Goal: Task Accomplishment & Management: Use online tool/utility

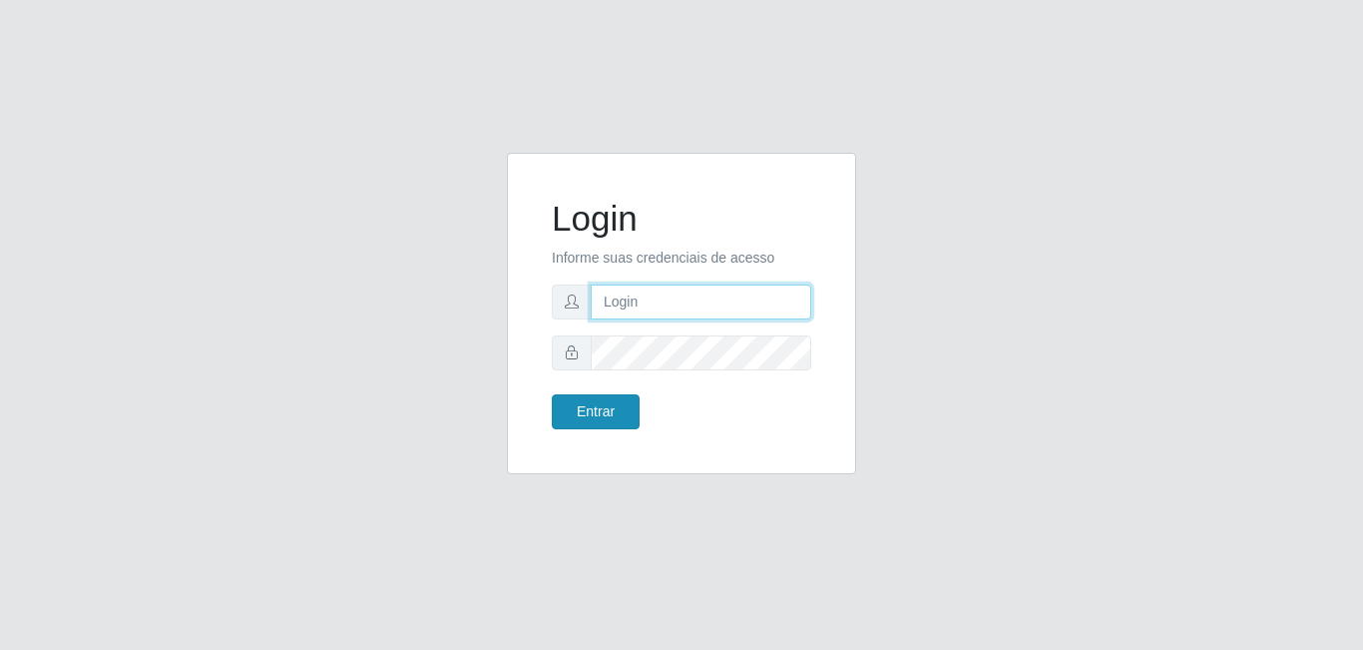
type input "[EMAIL_ADDRESS][DOMAIN_NAME]"
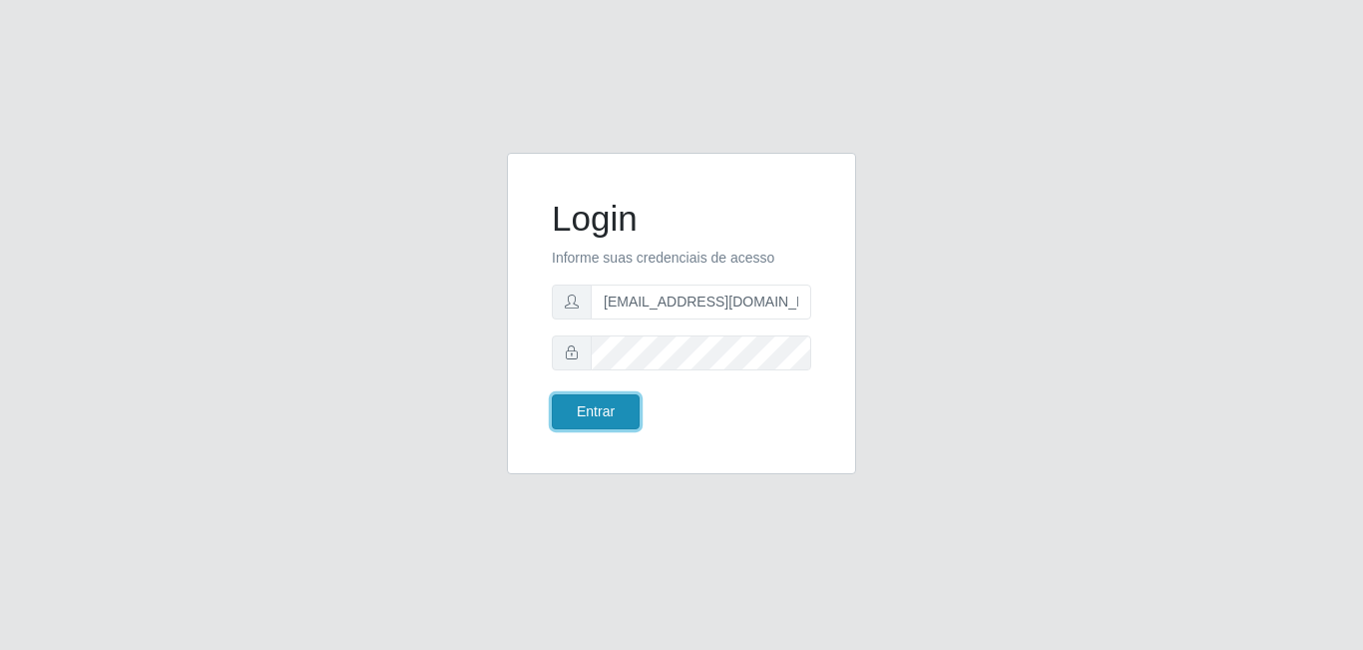
click at [604, 418] on button "Entrar" at bounding box center [596, 411] width 88 height 35
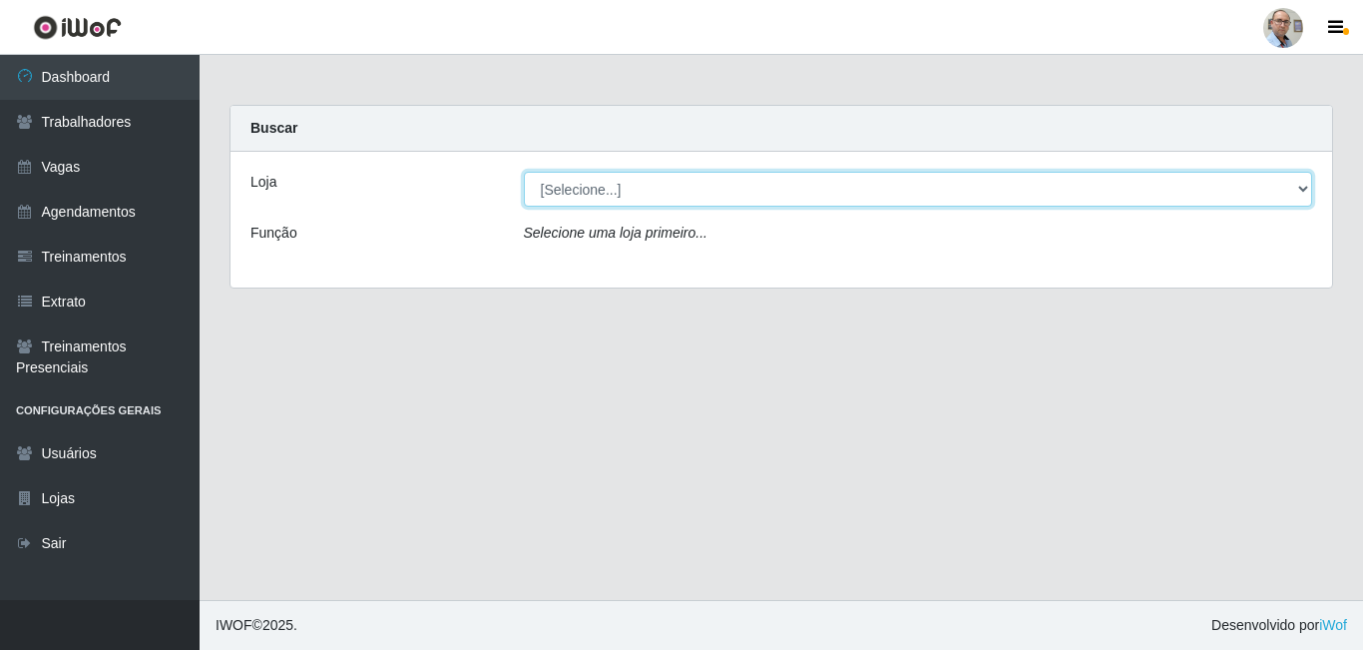
click at [1300, 190] on select "[Selecione...] Mar Vermelho - Loja 04" at bounding box center [918, 189] width 789 height 35
select select "251"
click at [524, 172] on select "[Selecione...] Mar Vermelho - Loja 04" at bounding box center [918, 189] width 789 height 35
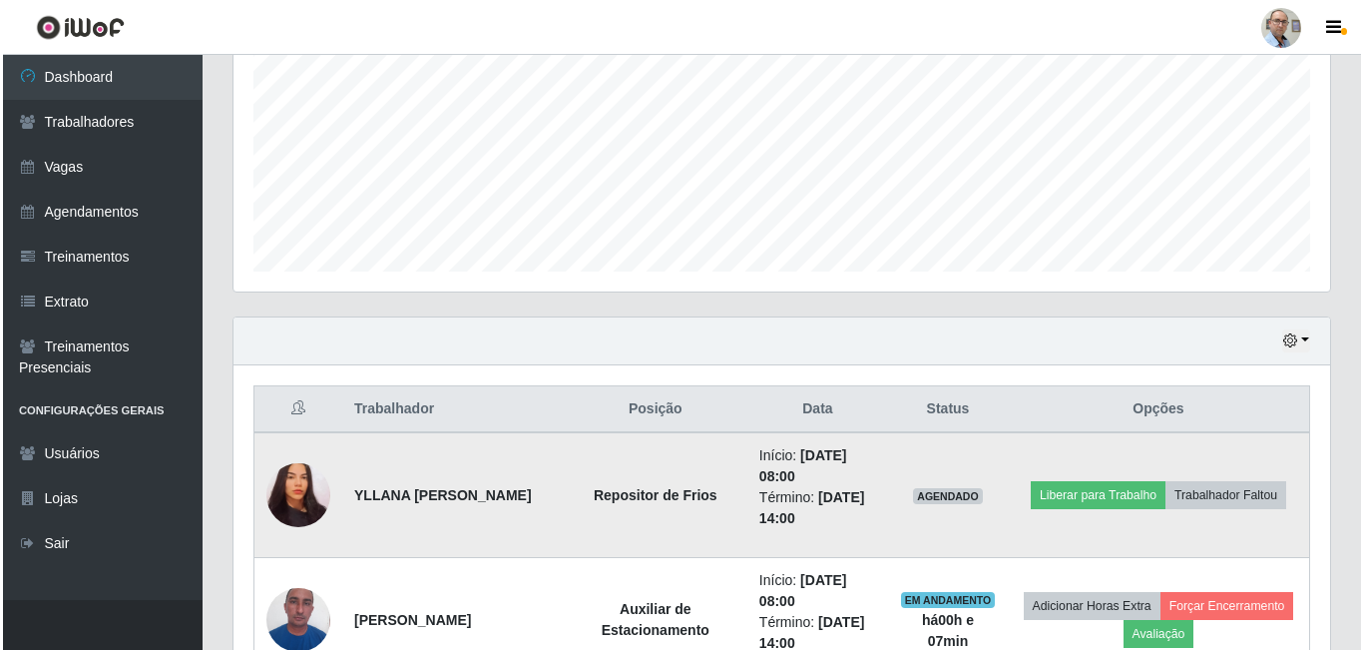
scroll to position [499, 0]
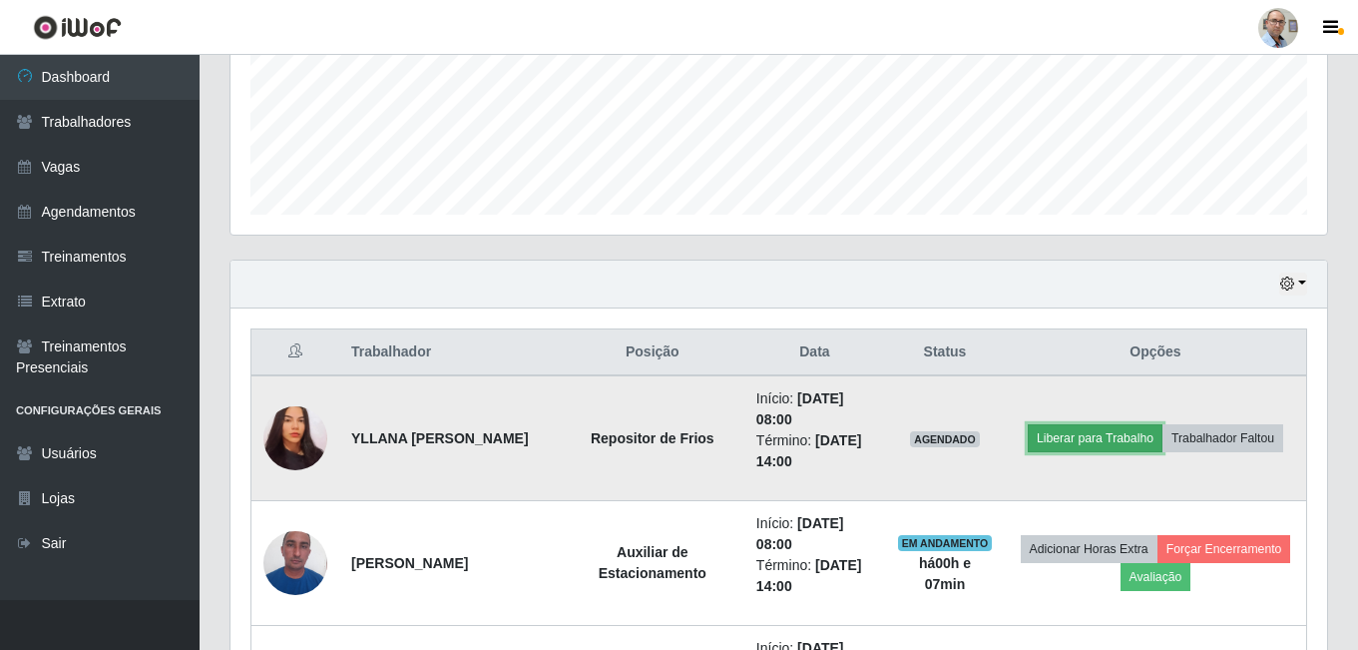
click at [1081, 437] on button "Liberar para Trabalho" at bounding box center [1095, 438] width 135 height 28
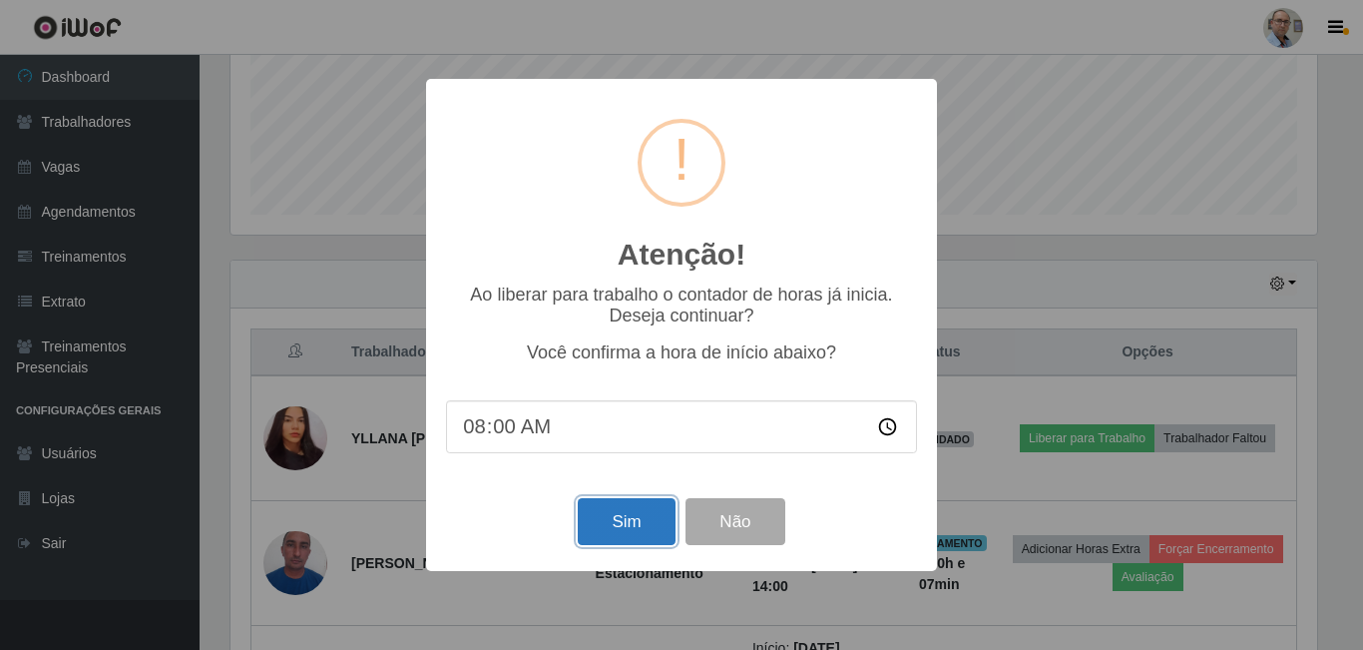
click at [648, 522] on button "Sim" at bounding box center [626, 521] width 97 height 47
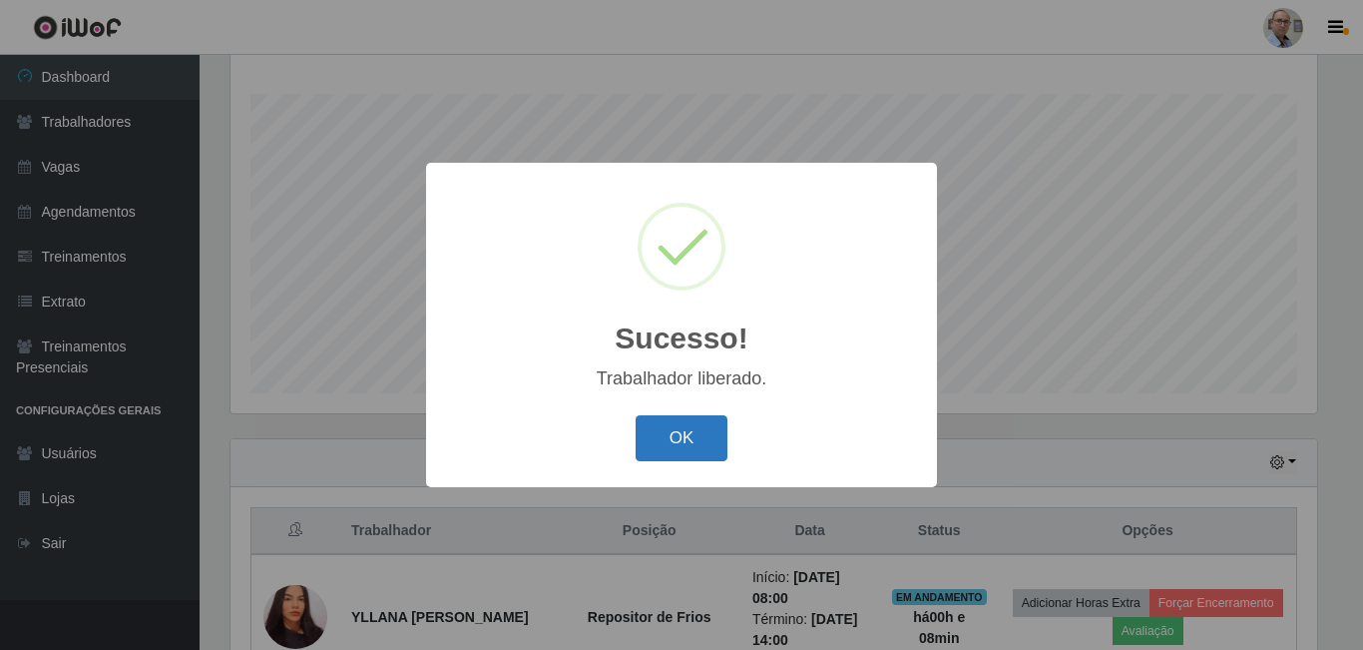
click at [669, 435] on button "OK" at bounding box center [682, 438] width 93 height 47
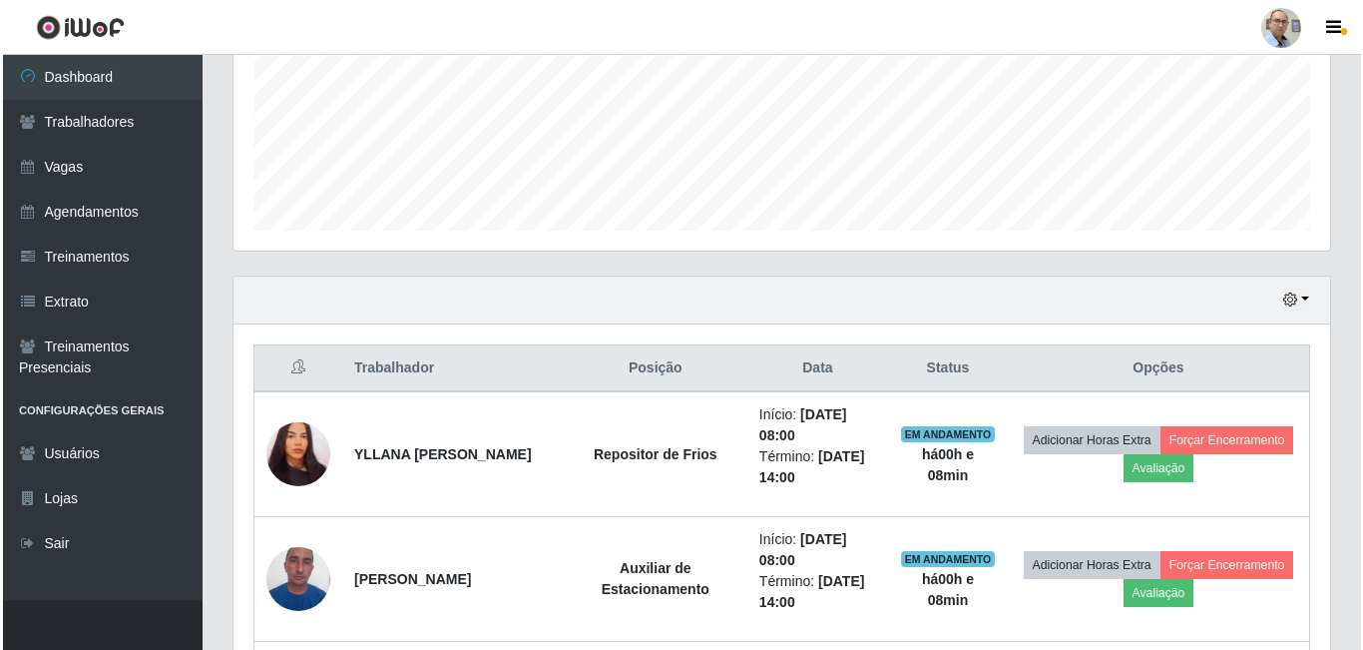
scroll to position [520, 0]
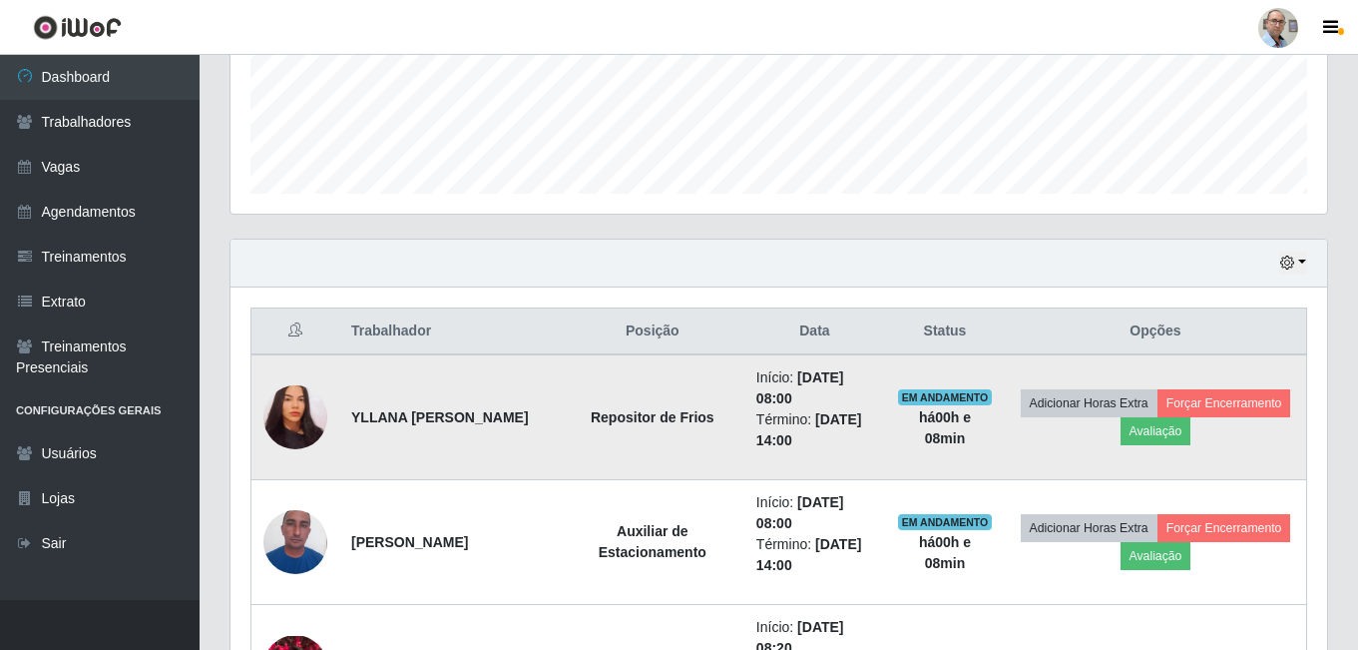
click at [303, 415] on img at bounding box center [295, 417] width 64 height 69
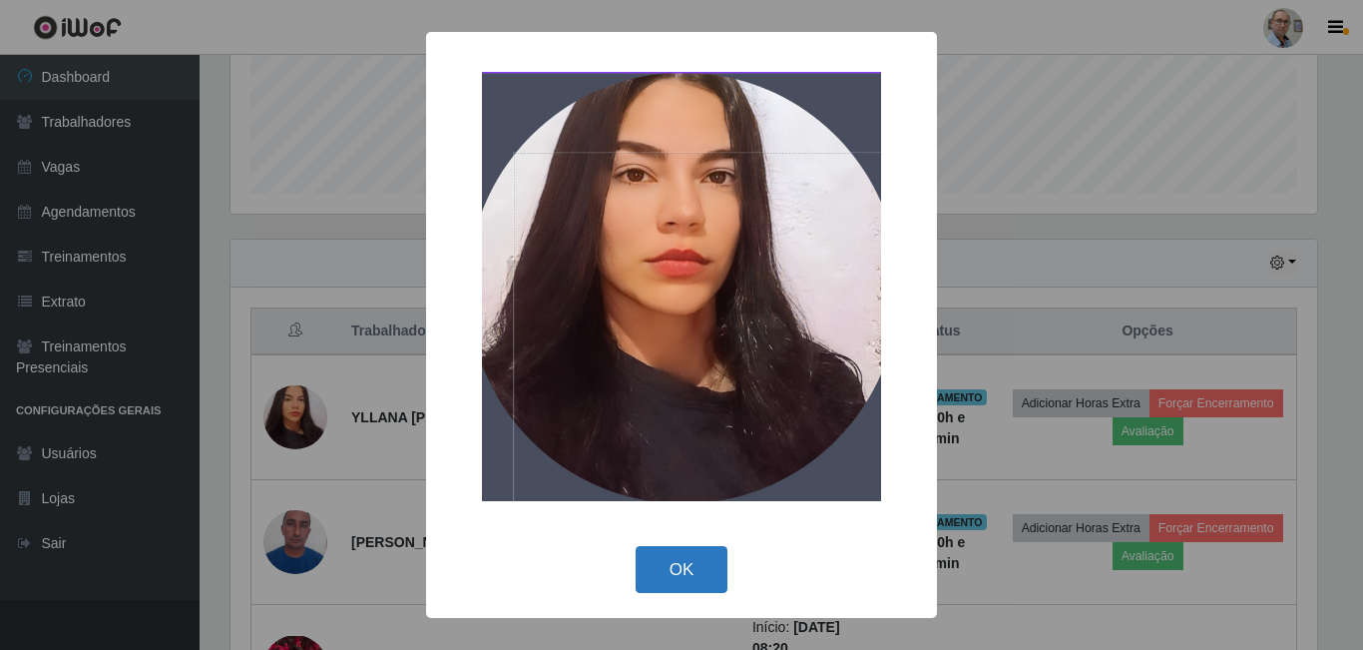
click at [679, 563] on button "OK" at bounding box center [682, 569] width 93 height 47
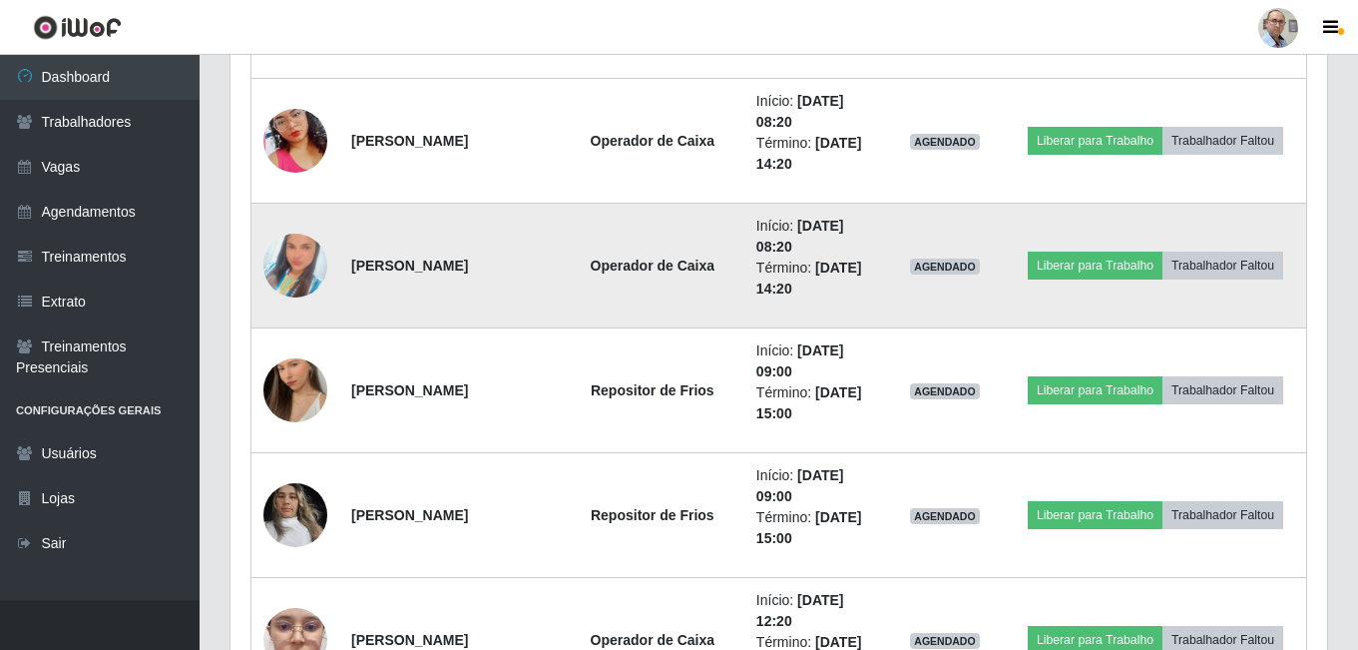
scroll to position [1218, 0]
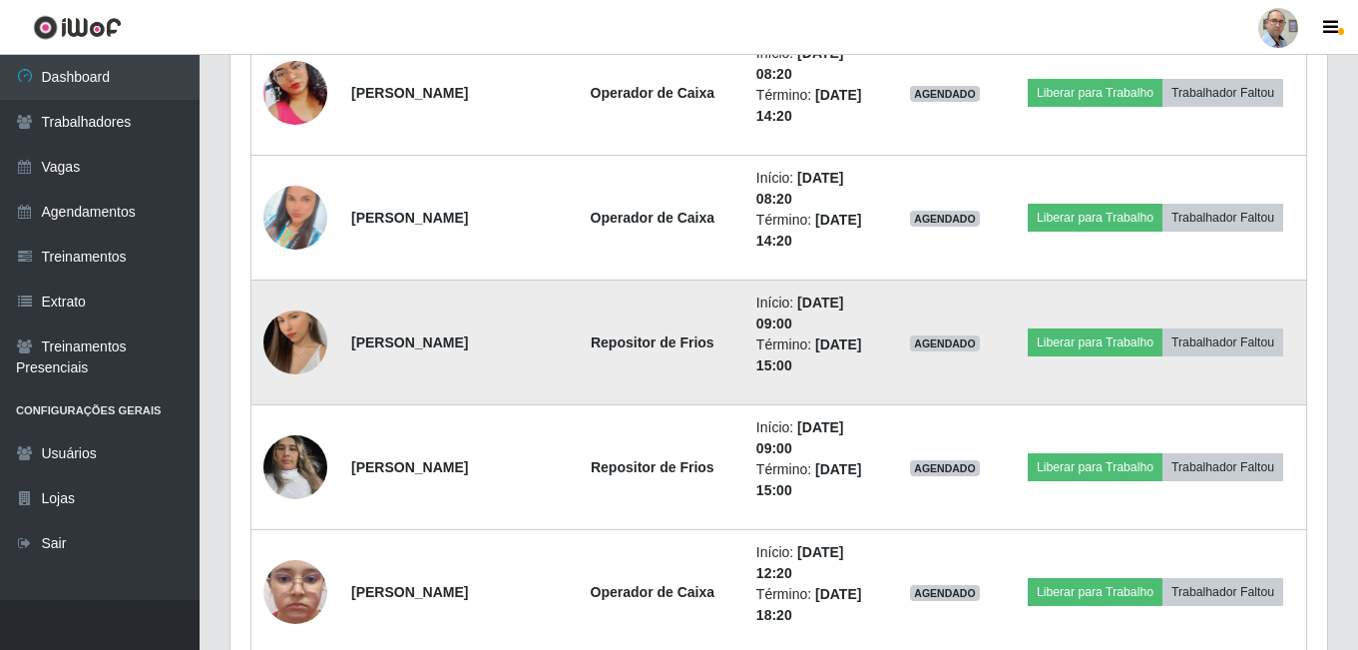
click at [295, 346] on img at bounding box center [295, 342] width 64 height 114
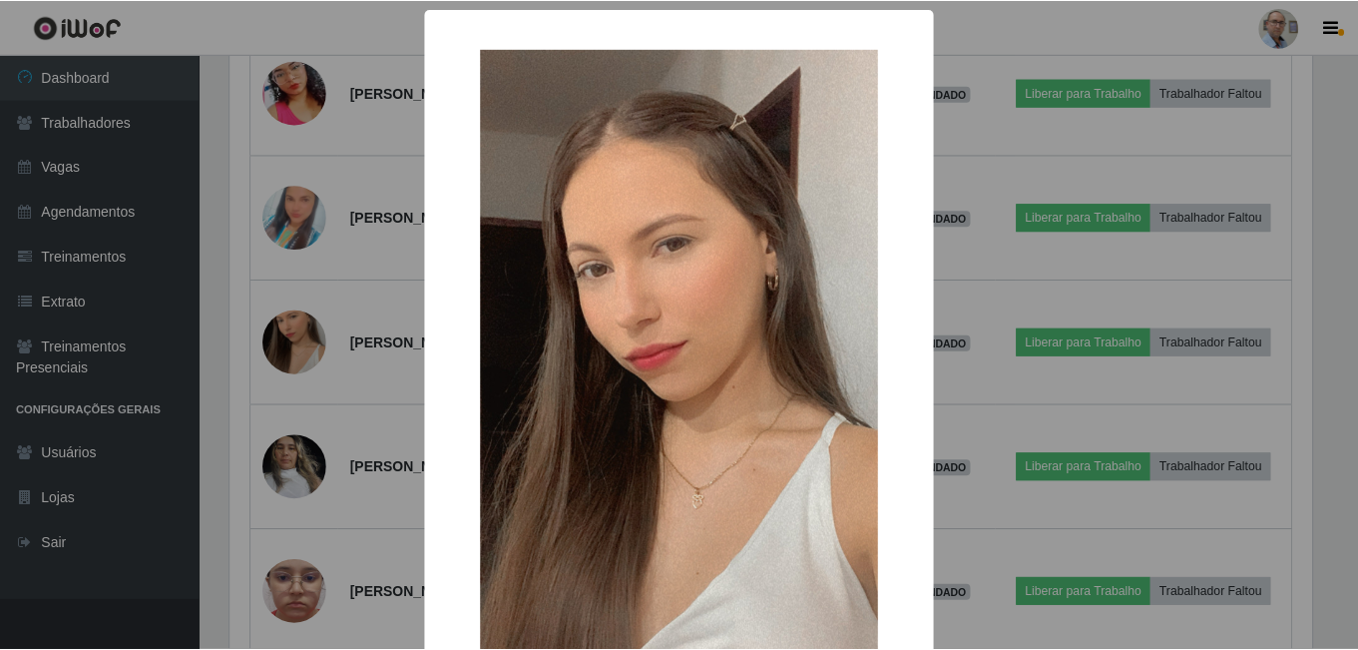
scroll to position [200, 0]
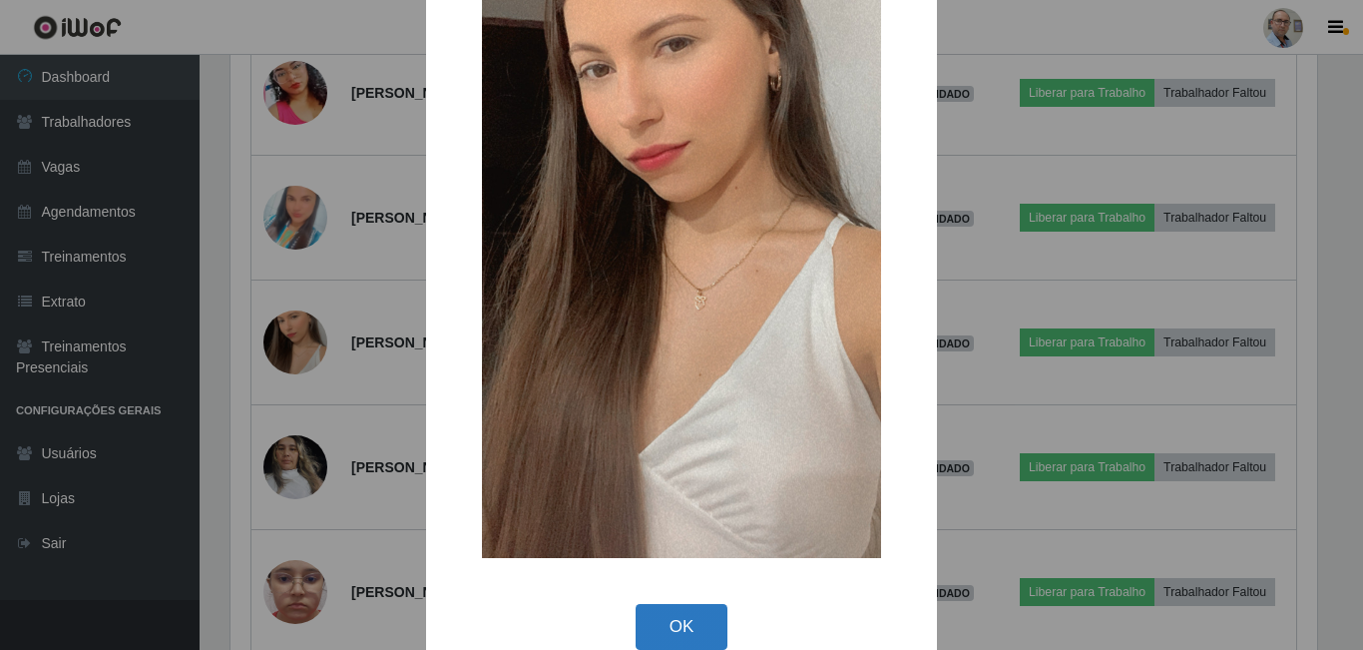
click at [671, 633] on button "OK" at bounding box center [682, 627] width 93 height 47
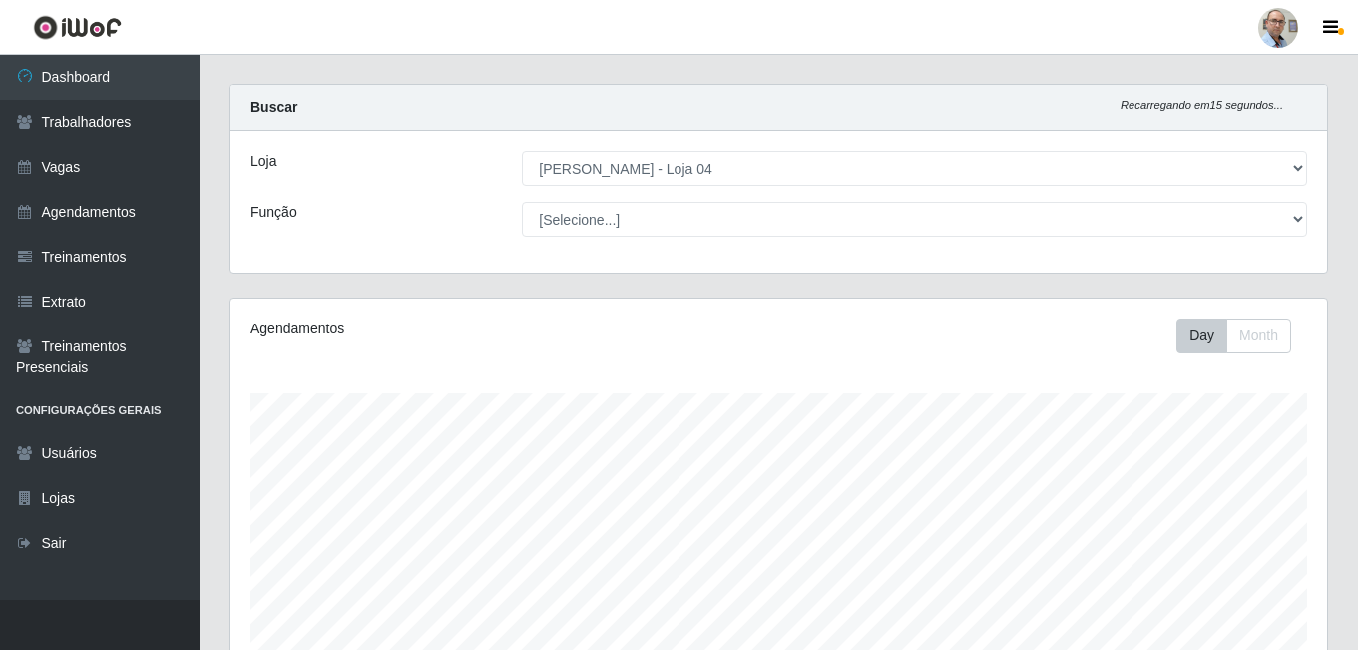
scroll to position [0, 0]
